Goal: Find specific page/section: Find specific page/section

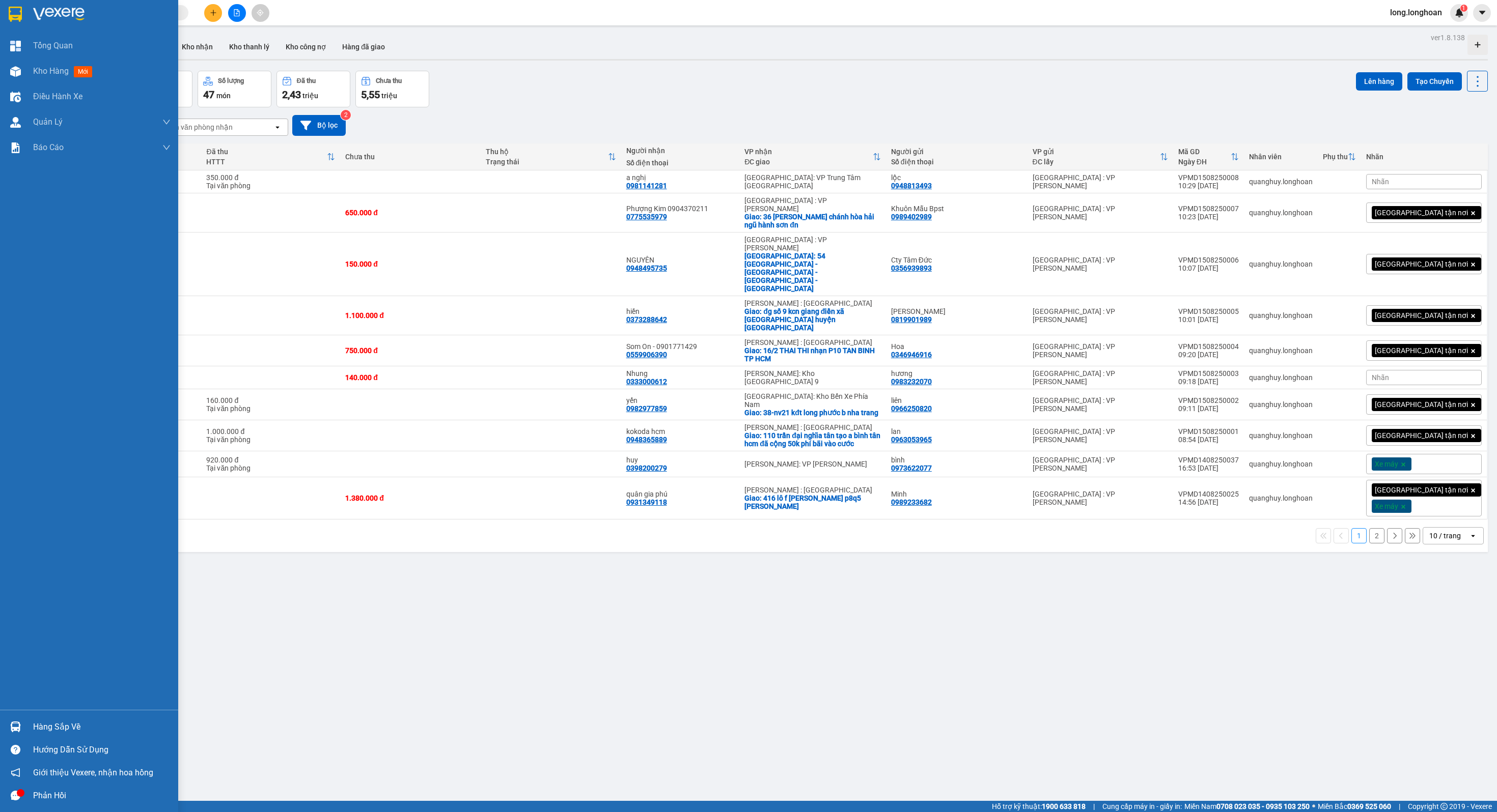
click at [1, 16] on div at bounding box center [89, 16] width 178 height 33
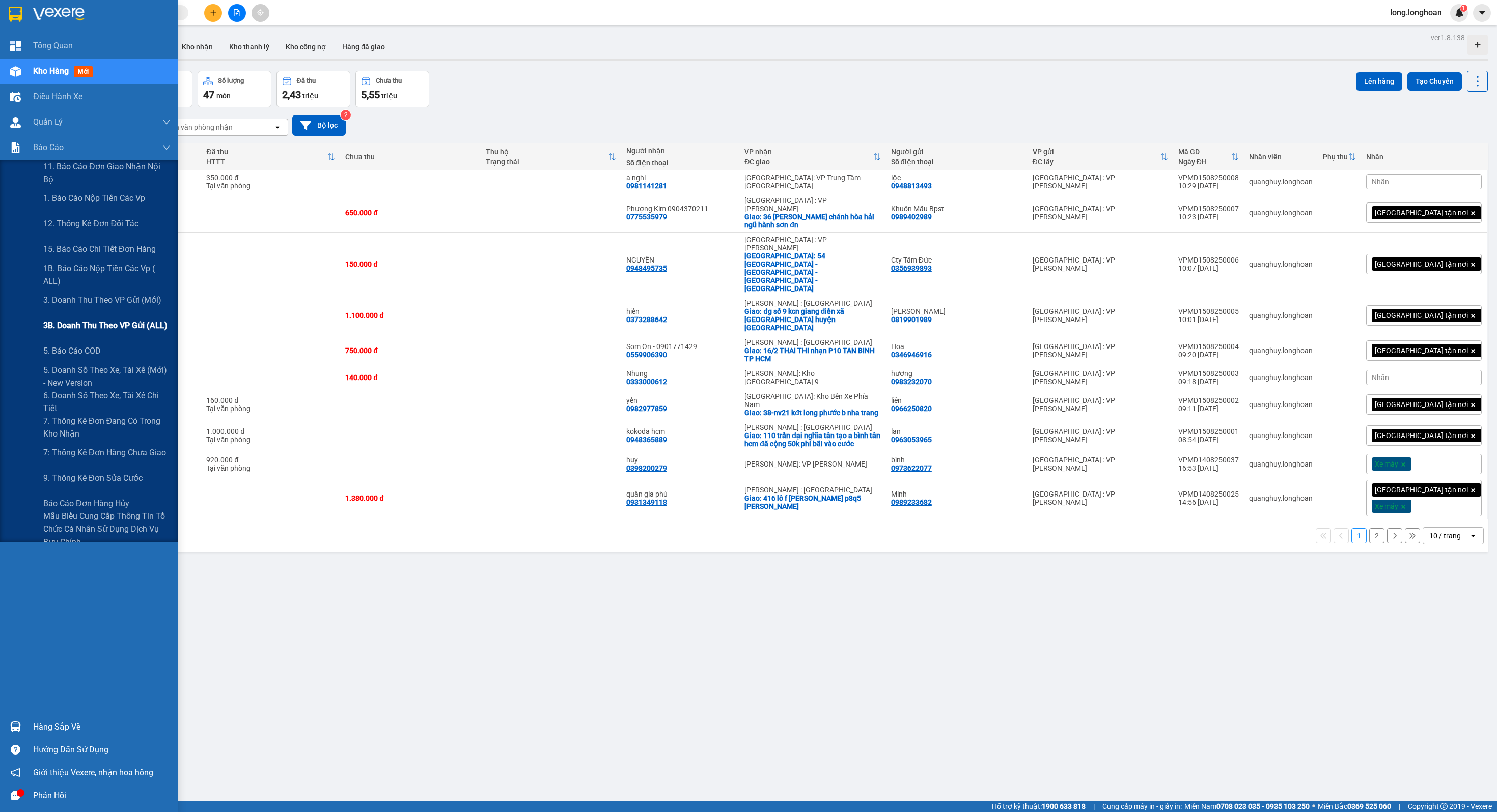
click at [137, 327] on span "3B. Doanh Thu theo VP Gửi (ALL)" at bounding box center [105, 325] width 124 height 13
